Goal: Information Seeking & Learning: Learn about a topic

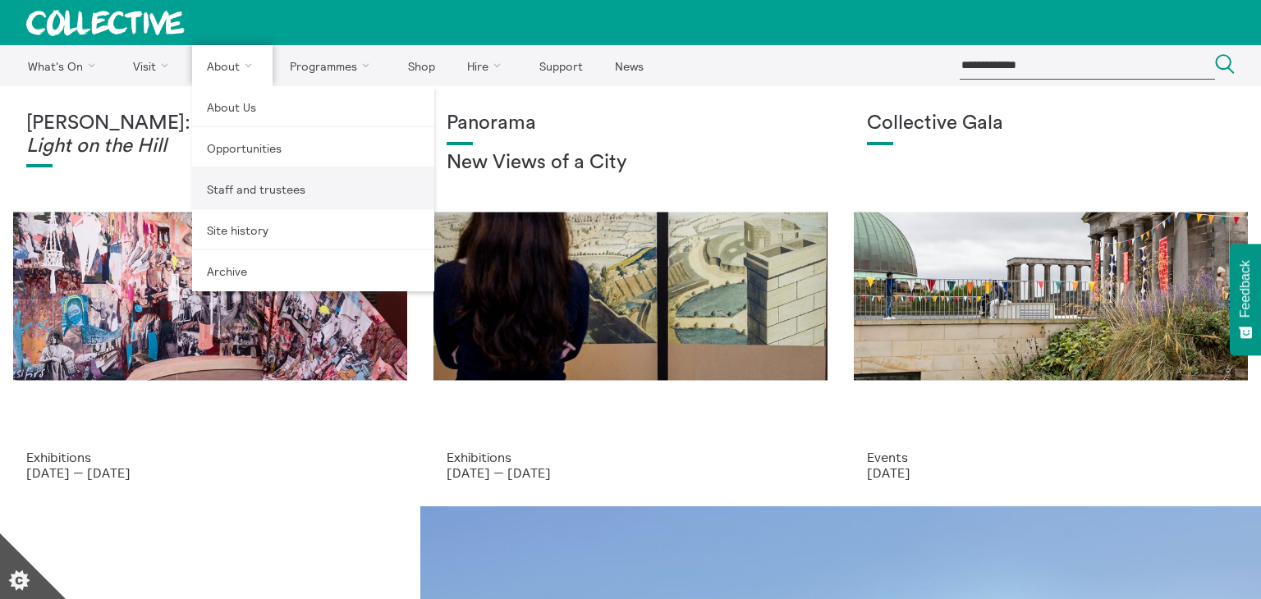
click at [273, 200] on link "Staff and trustees" at bounding box center [313, 188] width 242 height 41
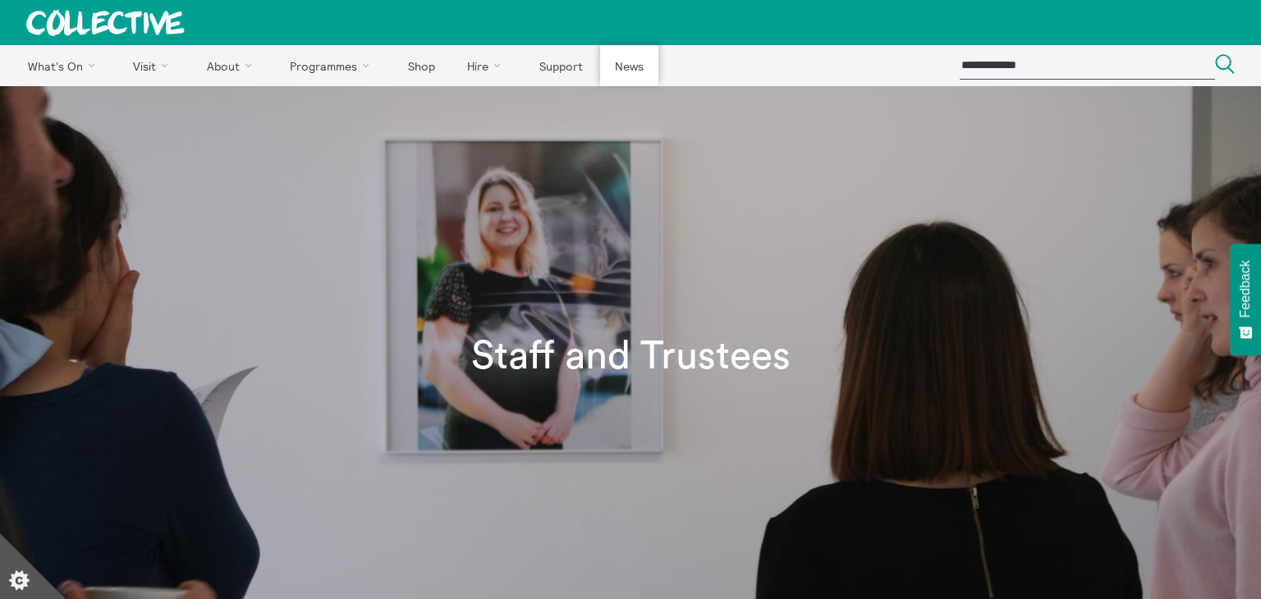
click at [614, 68] on link "News" at bounding box center [628, 65] width 57 height 41
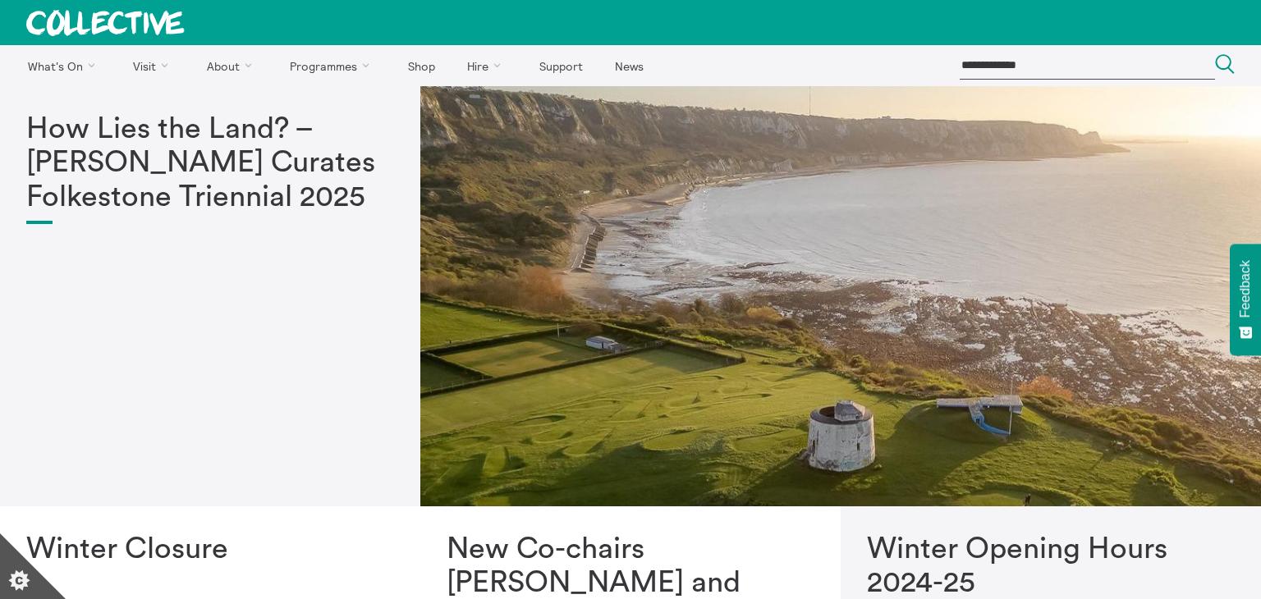
click at [268, 198] on h1 "How Lies the Land? – Sorcha Carey Curates Folkestone Triennial 2025" at bounding box center [210, 164] width 368 height 102
